Goal: Complete application form

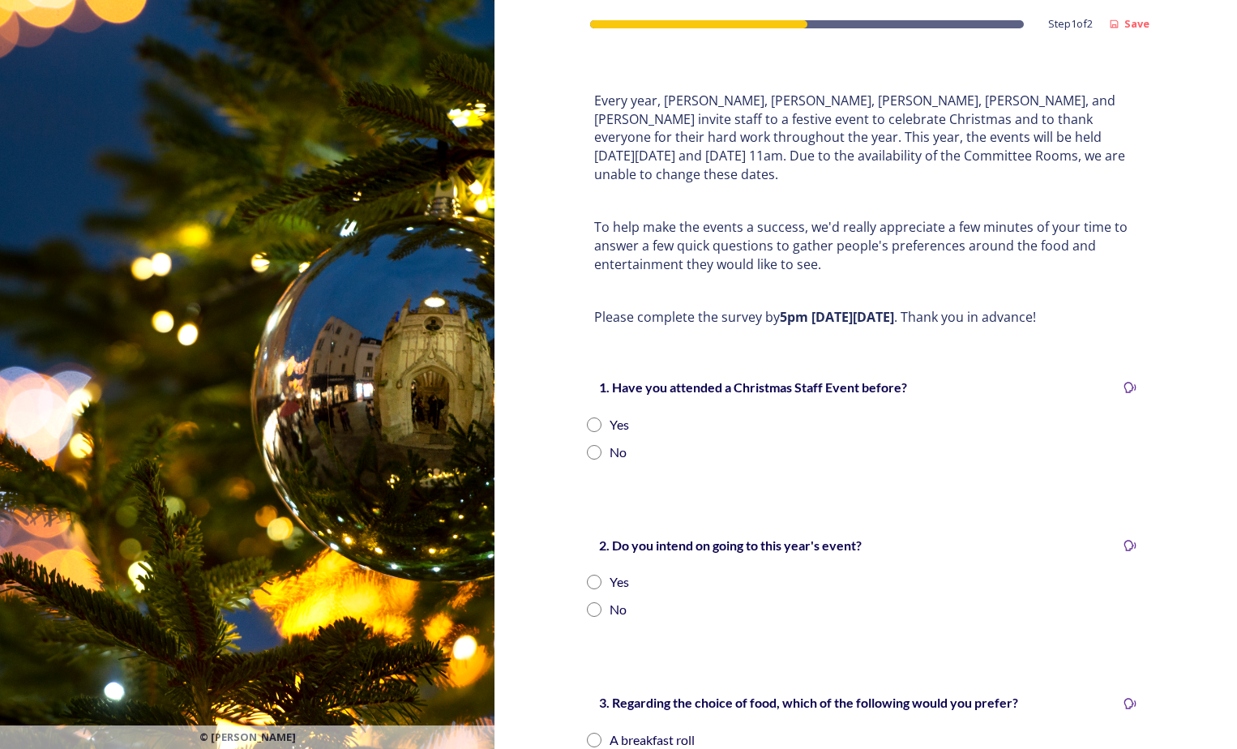
scroll to position [162, 0]
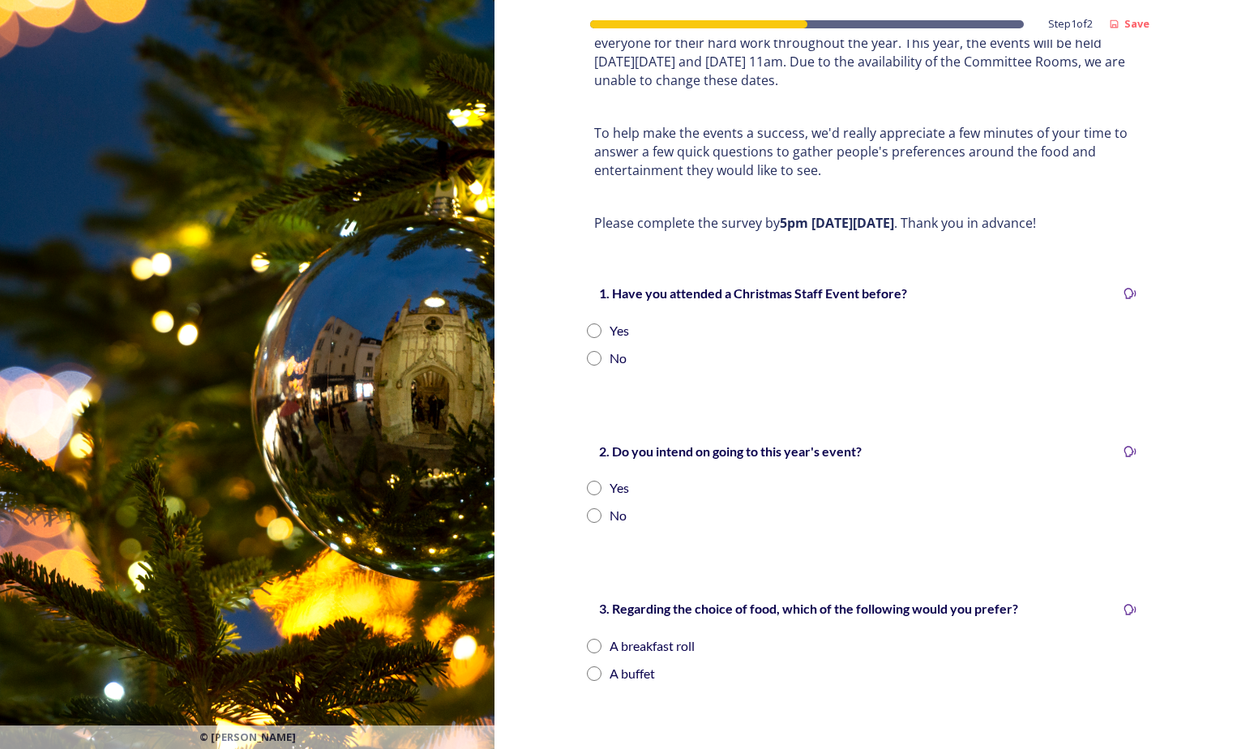
click at [593, 323] on input "radio" at bounding box center [594, 330] width 15 height 15
radio input "true"
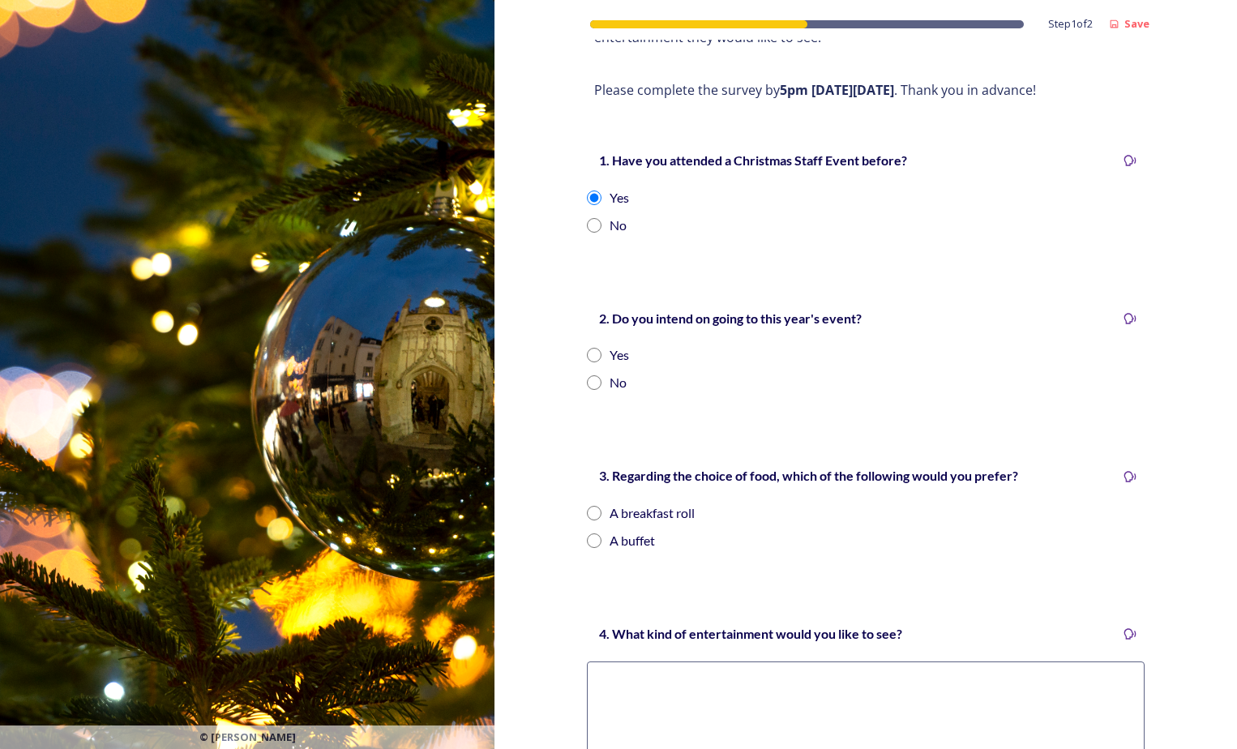
scroll to position [324, 0]
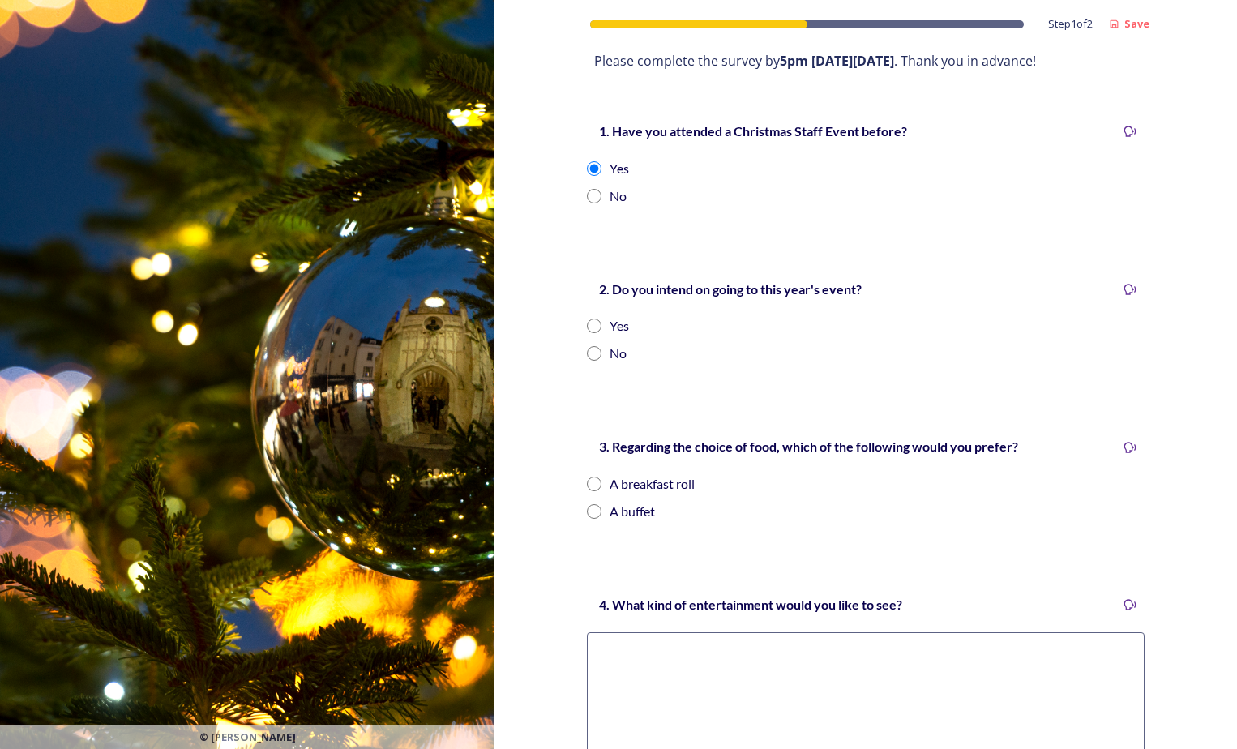
click at [590, 319] on input "radio" at bounding box center [594, 326] width 15 height 15
radio input "true"
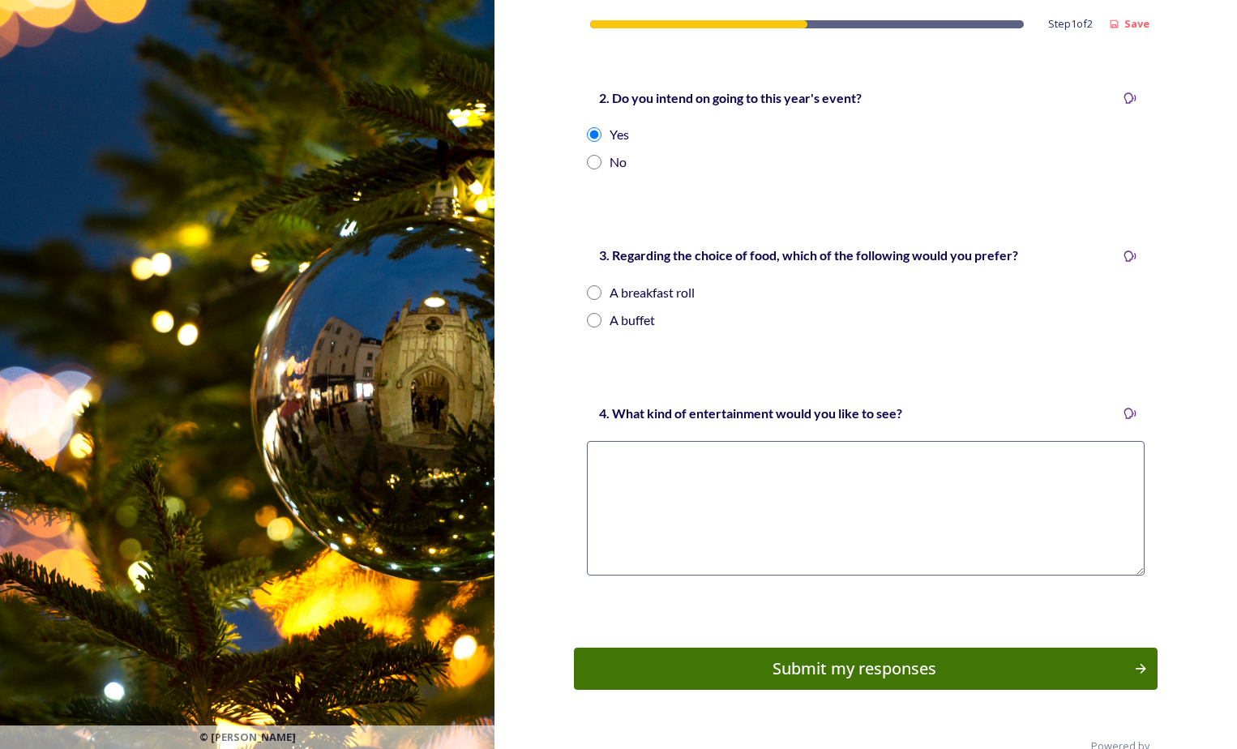
scroll to position [532, 0]
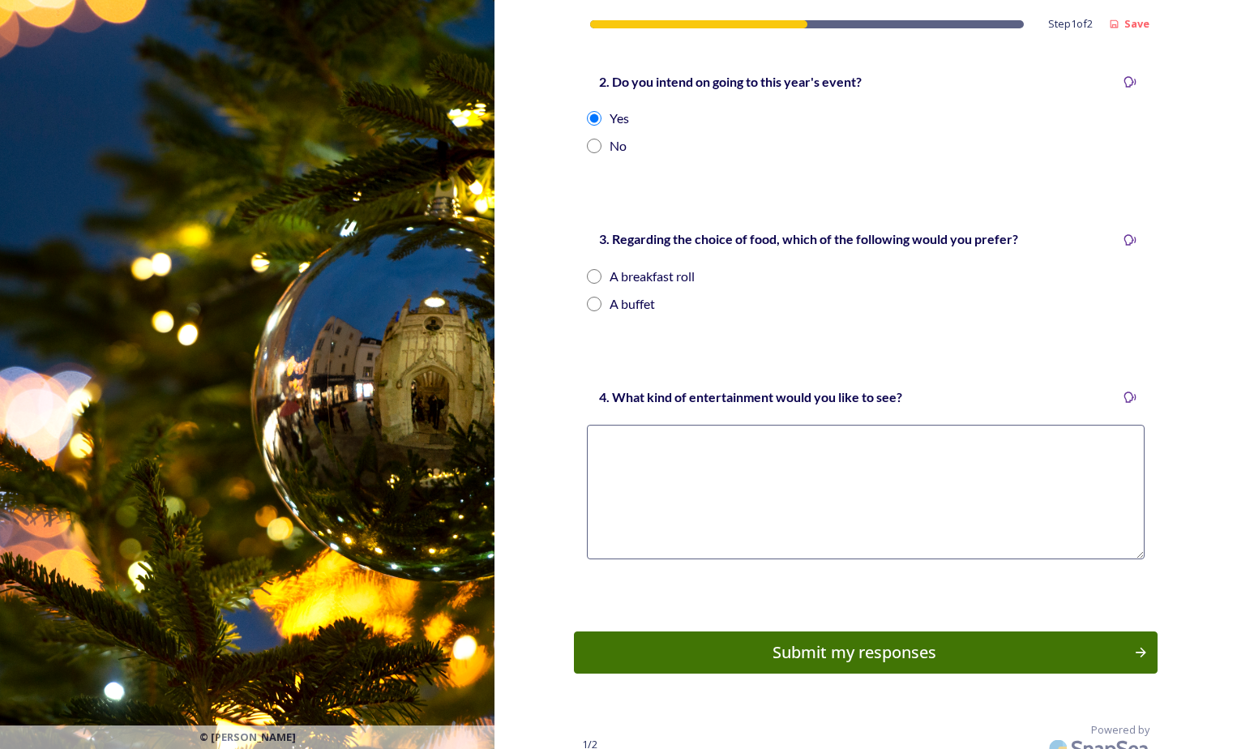
click at [588, 297] on input "radio" at bounding box center [594, 304] width 15 height 15
radio input "true"
click at [826, 460] on textarea at bounding box center [866, 492] width 558 height 135
type textarea "q"
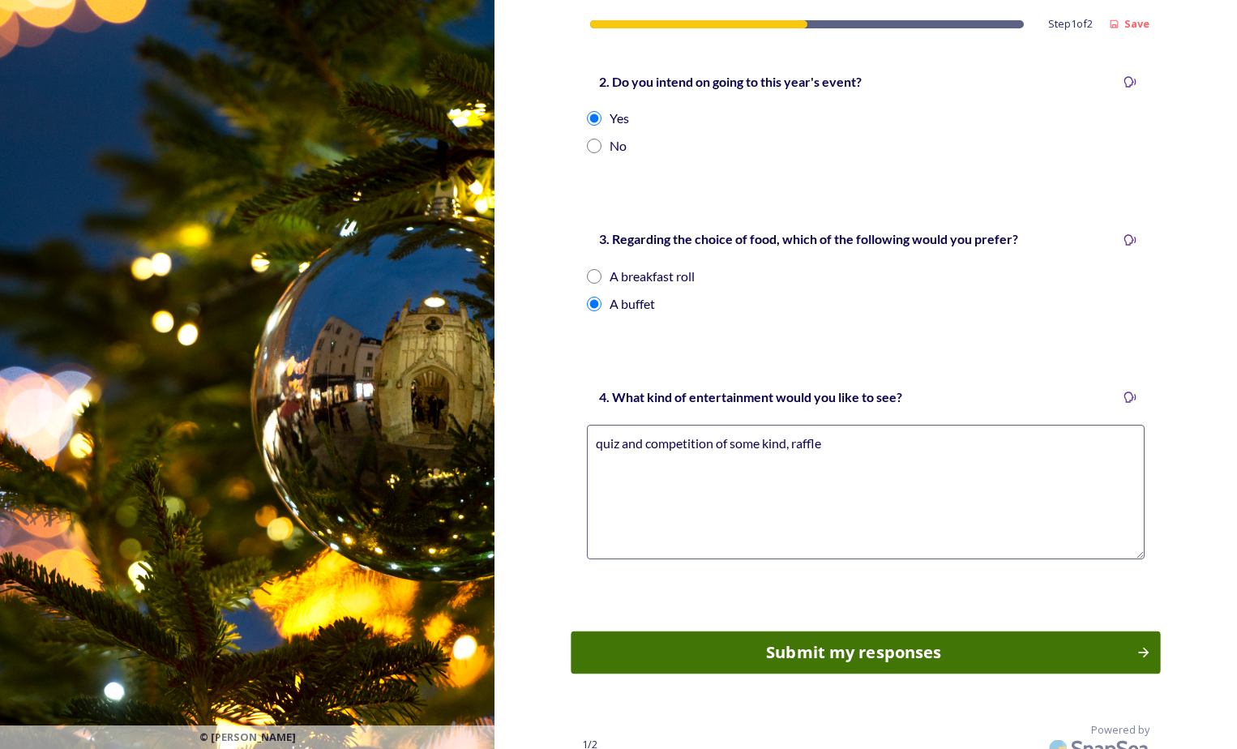
type textarea "quiz and competition of some kind, raffle"
click at [881, 641] on div "Submit my responses" at bounding box center [854, 652] width 548 height 24
